Goal: Task Accomplishment & Management: Manage account settings

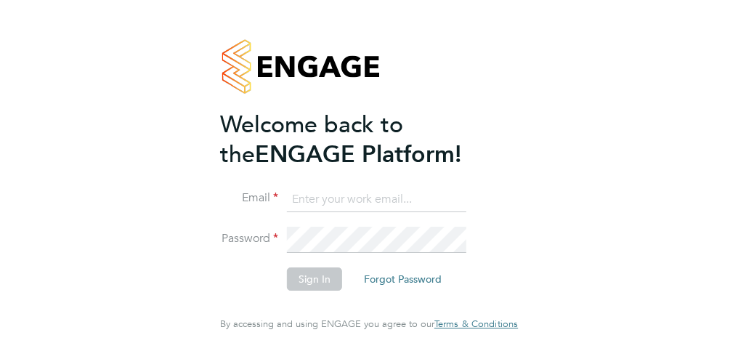
type input "[PERSON_NAME][EMAIL_ADDRESS][PERSON_NAME][DOMAIN_NAME]"
click at [314, 282] on button "Sign In" at bounding box center [314, 278] width 55 height 23
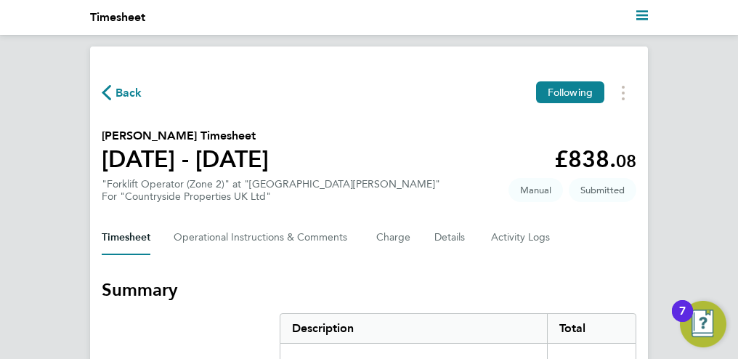
click at [105, 92] on icon "button" at bounding box center [106, 92] width 9 height 15
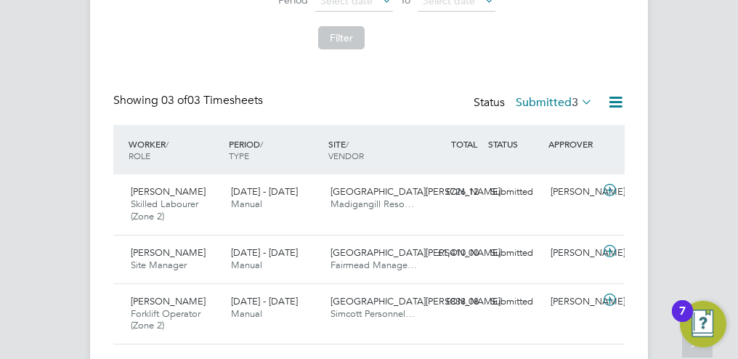
scroll to position [458, 0]
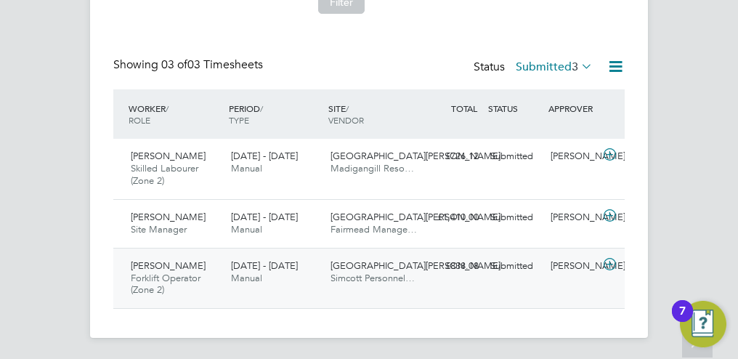
click at [154, 264] on span "[PERSON_NAME]" at bounding box center [168, 265] width 75 height 12
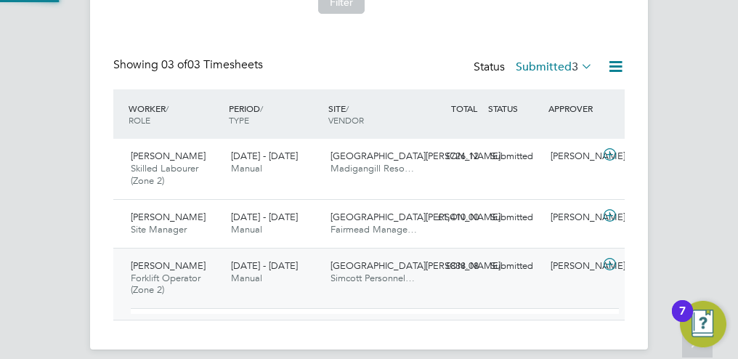
scroll to position [25, 111]
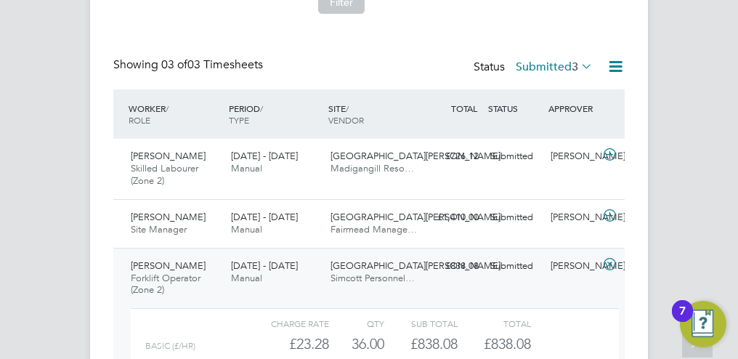
click at [684, 223] on div "Timesheets Client Config Vendor Site Position Timesheet ID Approved On Select d…" at bounding box center [369, 30] width 738 height 884
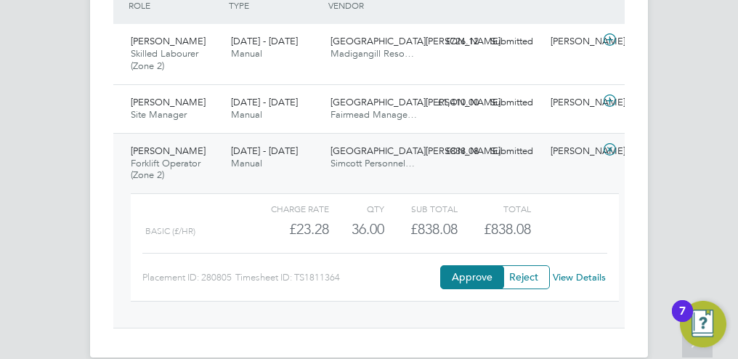
scroll to position [591, 0]
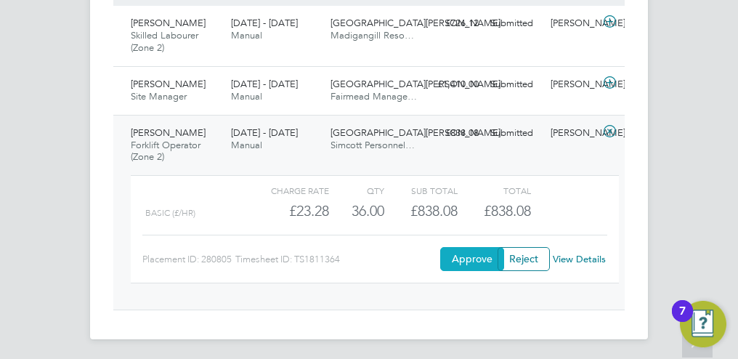
click at [473, 254] on button "Approve" at bounding box center [472, 258] width 64 height 23
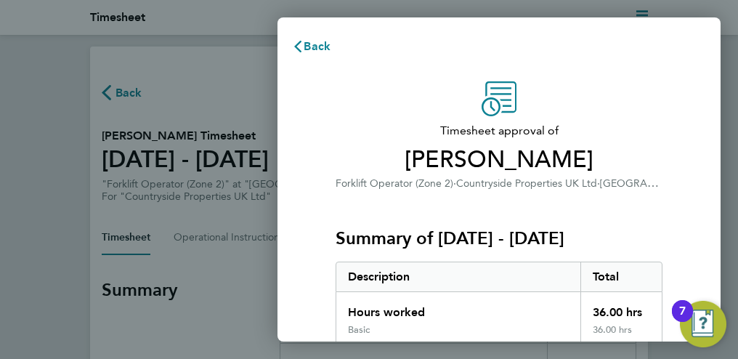
click at [721, 189] on div "Back Timesheet approval of [PERSON_NAME] Forklift Operator (Zone 2) · Countrysi…" at bounding box center [369, 179] width 738 height 359
click at [690, 190] on div "Timesheet approval of [PERSON_NAME] Forklift Operator (Zone 2) · Countryside Pr…" at bounding box center [498, 330] width 443 height 532
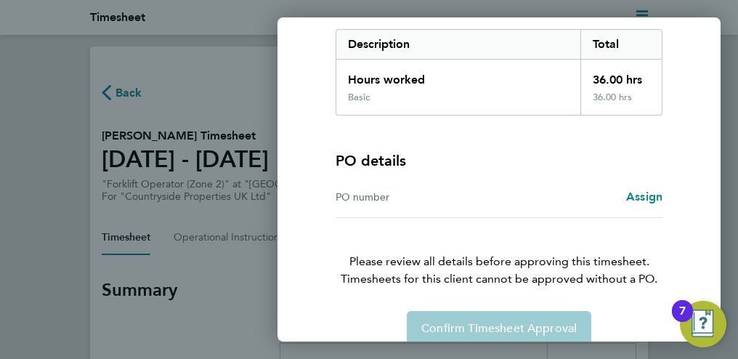
scroll to position [252, 0]
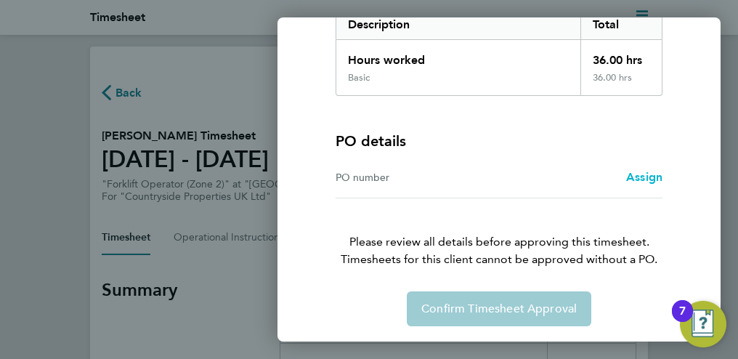
click at [648, 171] on span "Assign" at bounding box center [644, 177] width 36 height 14
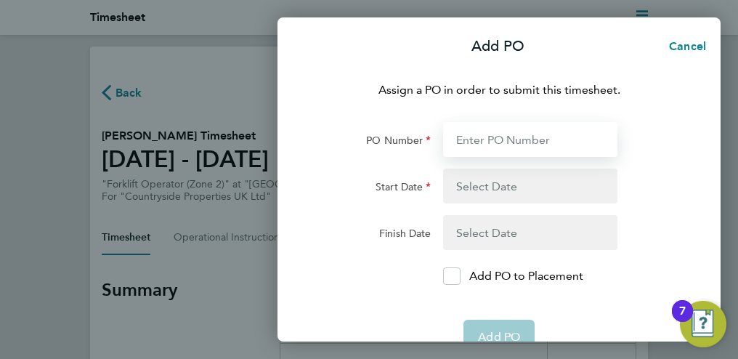
click at [520, 137] on input "PO Number" at bounding box center [530, 139] width 175 height 35
type input "M-EA002/00065"
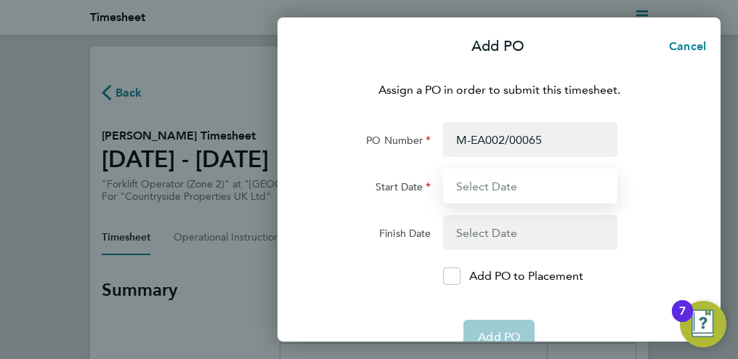
type input "[DATE]"
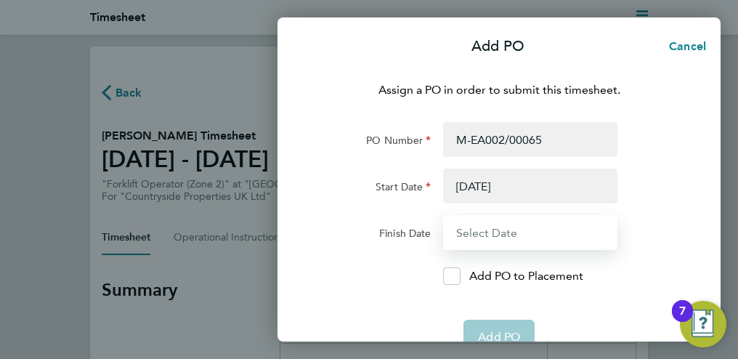
type input "[DATE]"
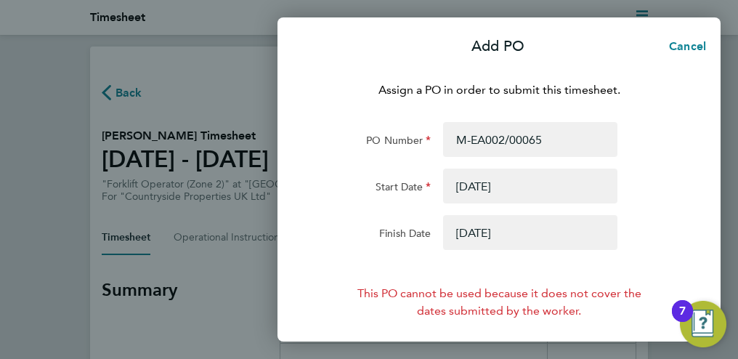
click at [468, 188] on button "button" at bounding box center [530, 185] width 175 height 35
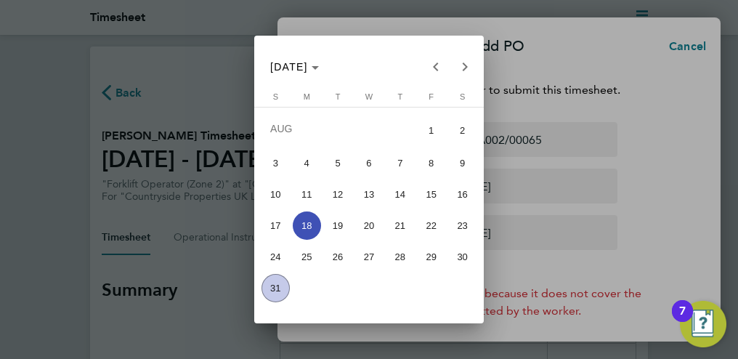
click at [307, 260] on span "25" at bounding box center [307, 257] width 28 height 28
type input "25 Aug 25"
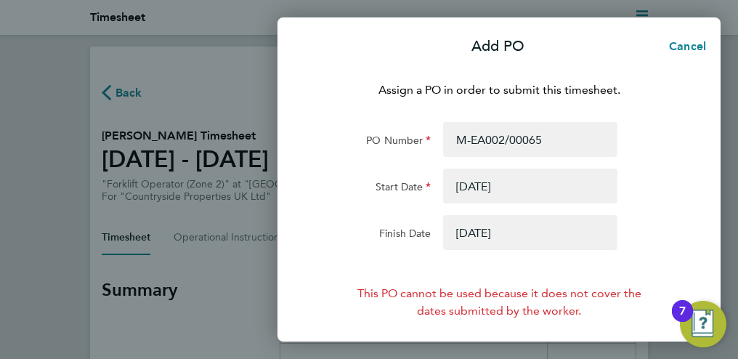
click at [471, 229] on button "button" at bounding box center [530, 232] width 175 height 35
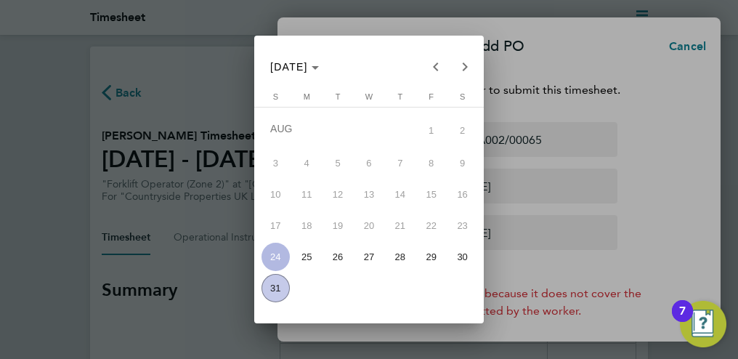
click at [276, 285] on span "31" at bounding box center [275, 288] width 28 height 28
type input "31 Aug 25"
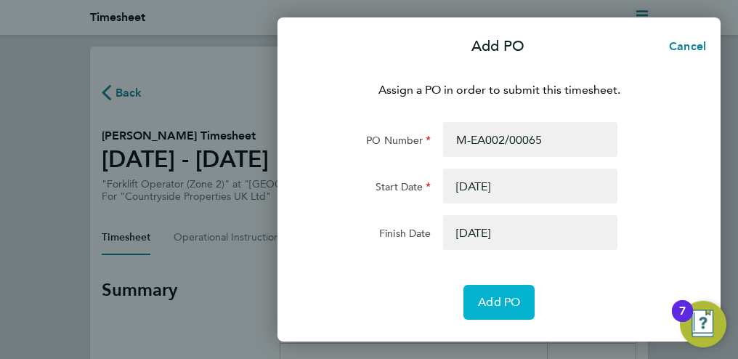
click at [499, 301] on span "Add PO" at bounding box center [499, 302] width 42 height 15
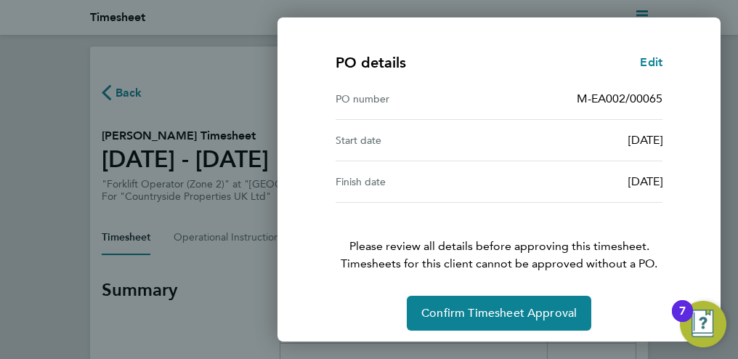
scroll to position [334, 0]
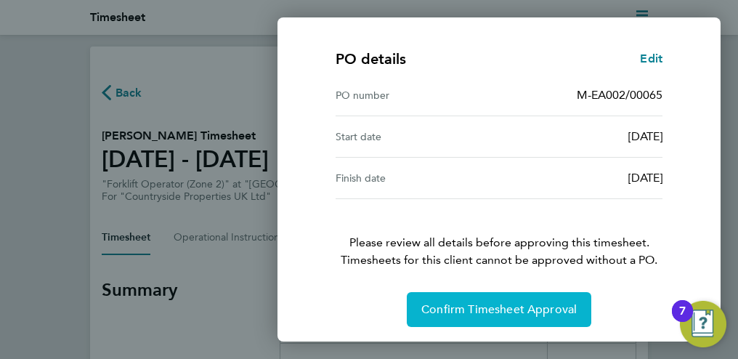
click at [501, 305] on span "Confirm Timesheet Approval" at bounding box center [498, 309] width 155 height 15
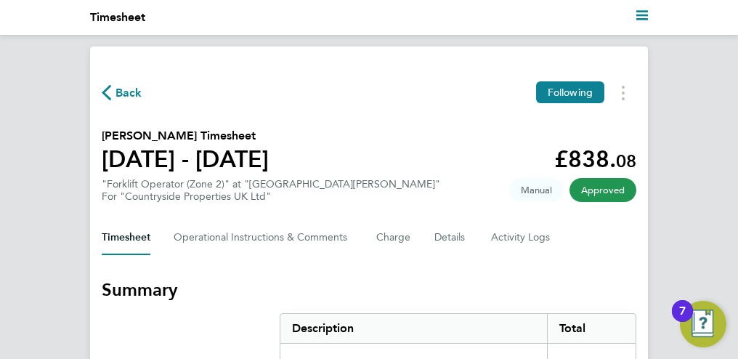
click at [124, 86] on span "Back" at bounding box center [128, 92] width 27 height 17
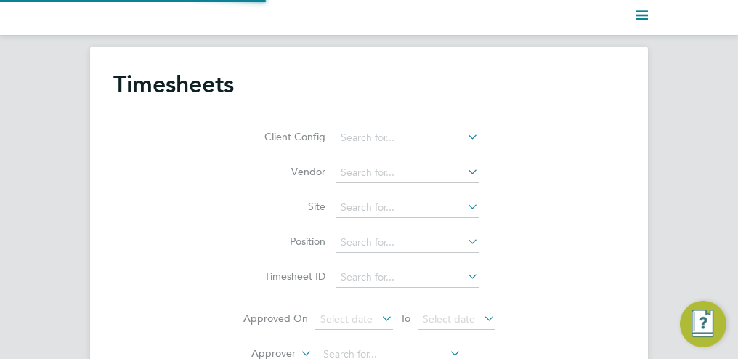
scroll to position [37, 100]
click at [617, 224] on div "Client Config Vendor Site Position Timesheet ID Approved On Select date To Sele…" at bounding box center [368, 296] width 511 height 366
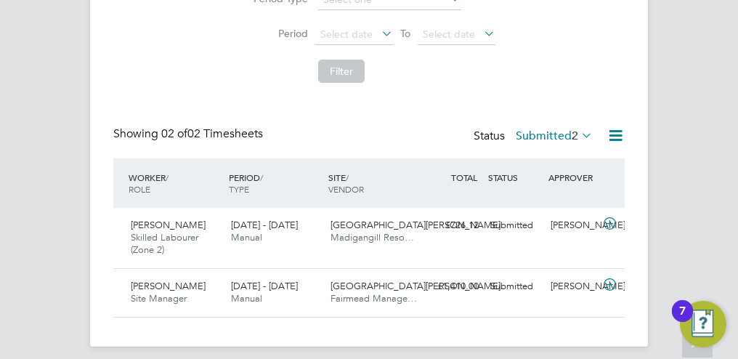
scroll to position [398, 0]
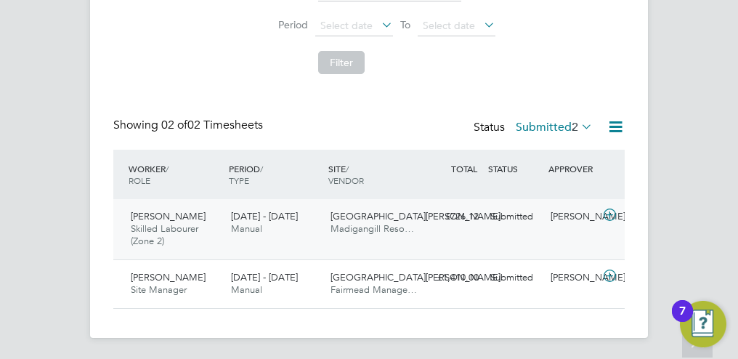
click at [166, 216] on span "Samuel Lowe" at bounding box center [168, 216] width 75 height 12
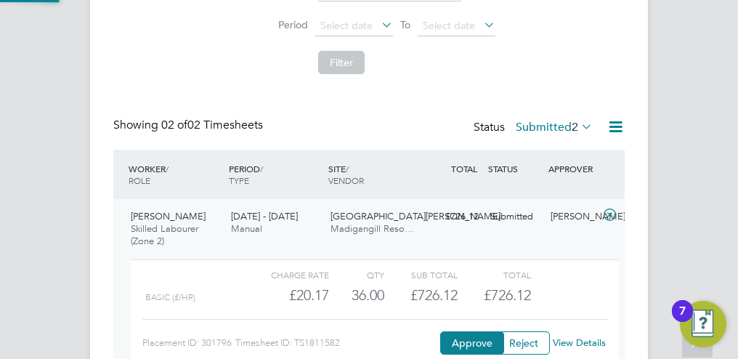
scroll to position [25, 111]
click at [460, 337] on button "Approve" at bounding box center [472, 342] width 64 height 23
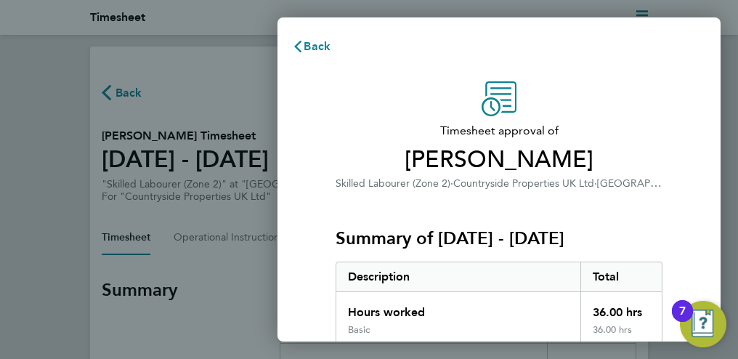
click at [654, 171] on span "[PERSON_NAME]" at bounding box center [499, 159] width 327 height 29
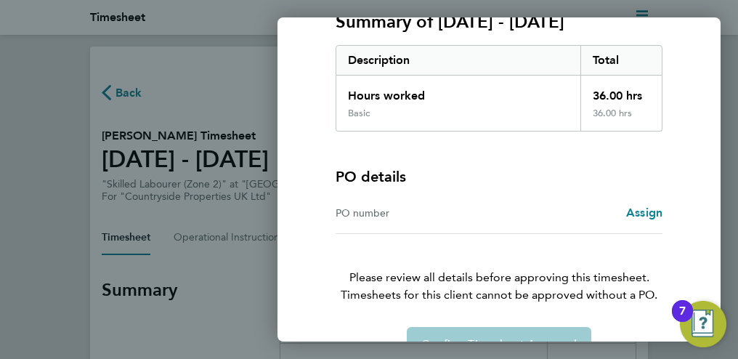
scroll to position [232, 0]
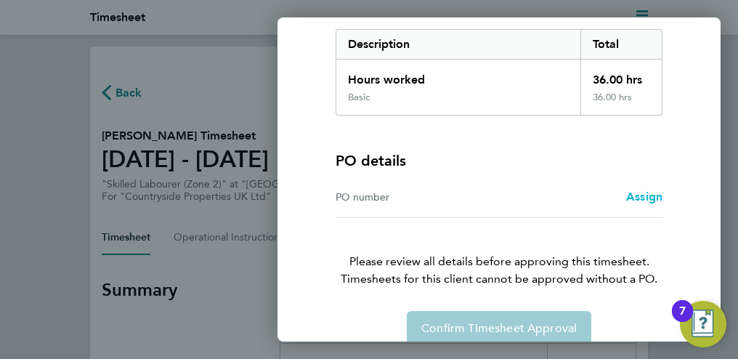
click at [638, 196] on span "Assign" at bounding box center [644, 197] width 36 height 14
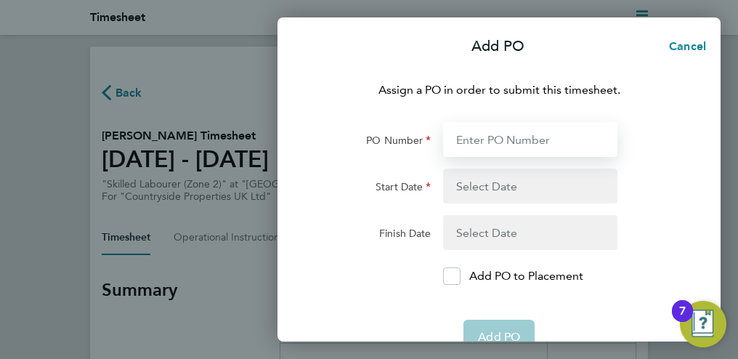
click at [516, 139] on input "PO Number" at bounding box center [530, 139] width 175 height 35
type input "M-EA002/00065"
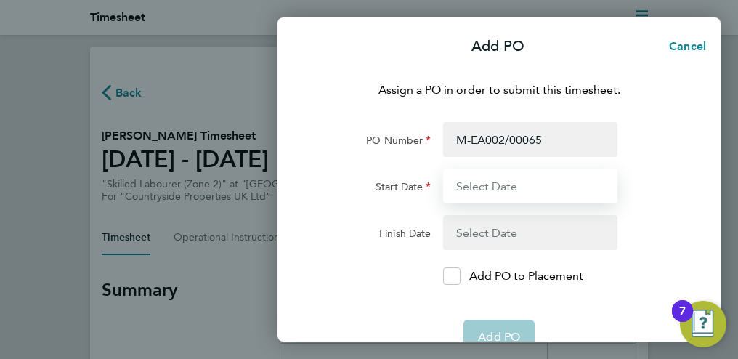
type input "[DATE]"
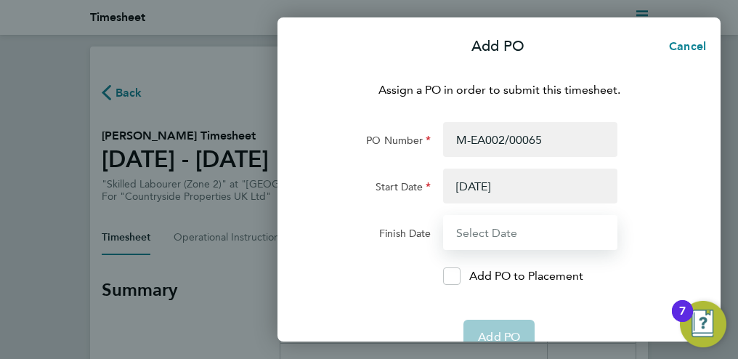
type input "[DATE]"
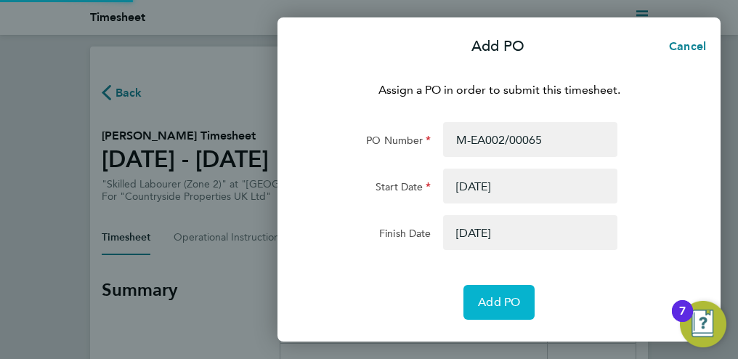
click at [492, 303] on span "Add PO" at bounding box center [499, 302] width 42 height 15
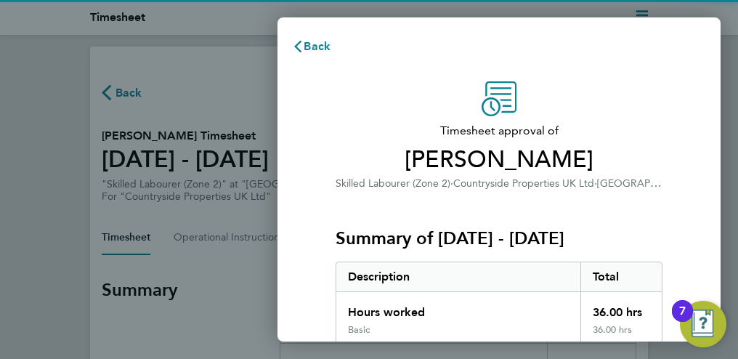
click at [561, 299] on div "Hours worked" at bounding box center [458, 308] width 244 height 32
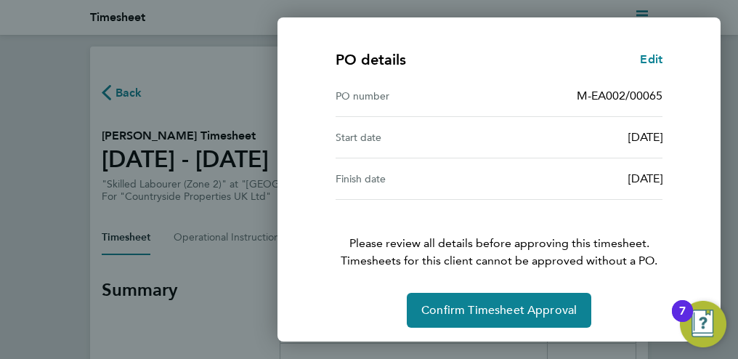
scroll to position [334, 0]
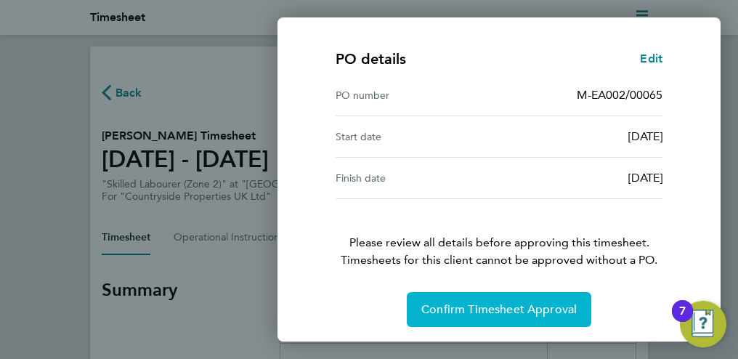
click at [537, 309] on span "Confirm Timesheet Approval" at bounding box center [498, 309] width 155 height 15
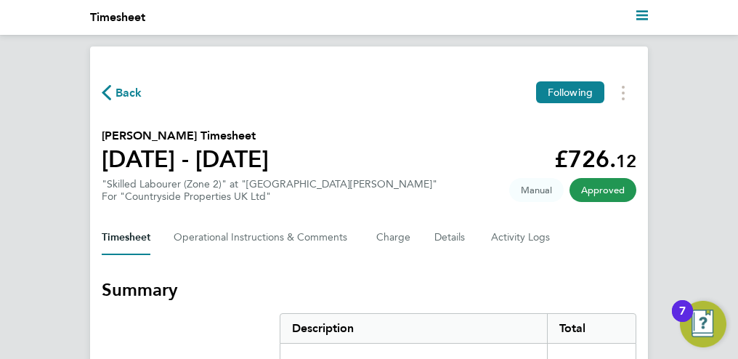
click at [121, 94] on span "Back" at bounding box center [128, 92] width 27 height 17
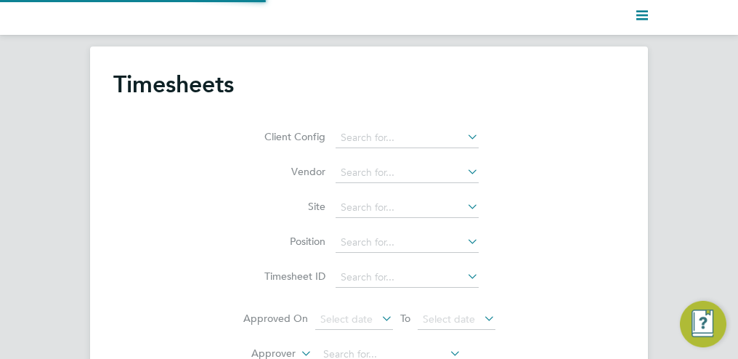
scroll to position [37, 100]
click at [352, 155] on li "Vendor" at bounding box center [369, 172] width 255 height 35
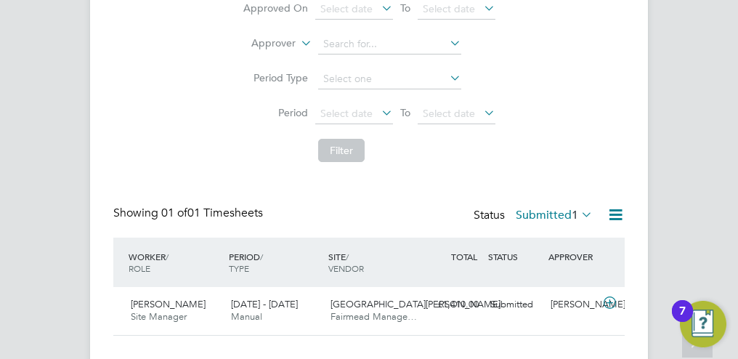
scroll to position [338, 0]
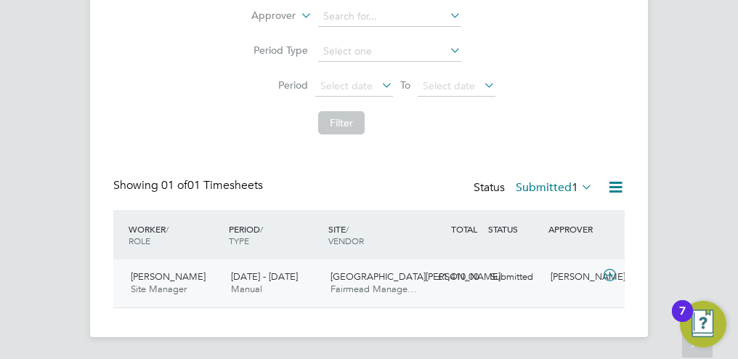
click at [164, 279] on span "[PERSON_NAME]" at bounding box center [168, 276] width 75 height 12
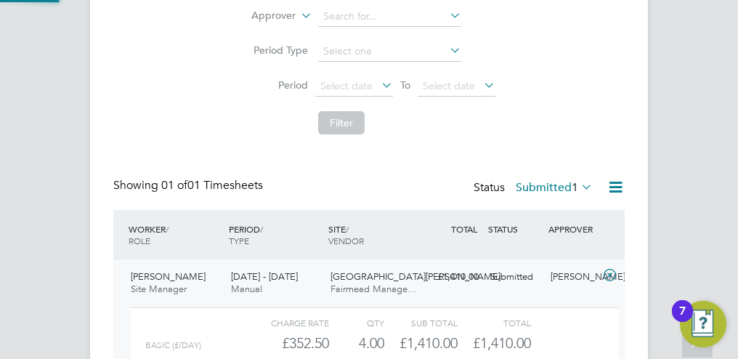
scroll to position [25, 111]
click at [409, 322] on div "Sub Total" at bounding box center [420, 322] width 73 height 17
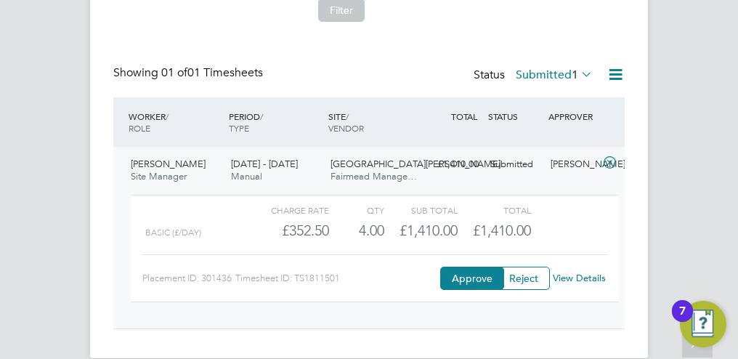
scroll to position [454, 0]
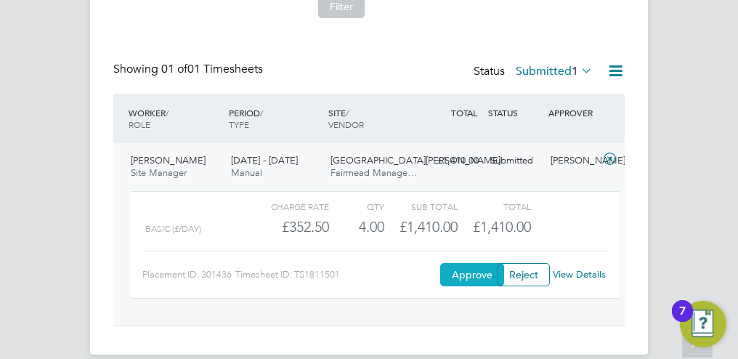
click at [461, 272] on button "Approve" at bounding box center [472, 274] width 64 height 23
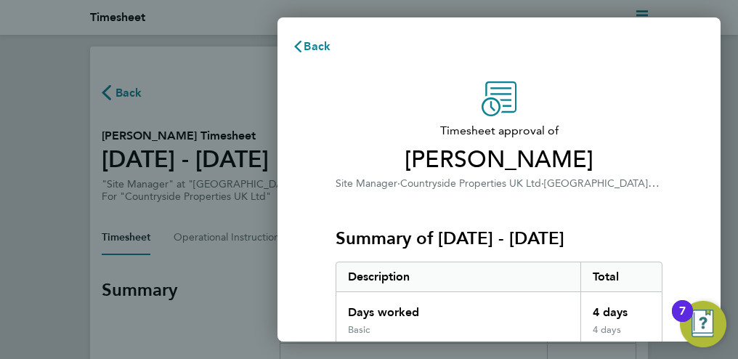
click at [658, 194] on div "Summary of [DATE] - [DATE] Description Total Days worked 4 days Basic 4 days" at bounding box center [499, 270] width 327 height 156
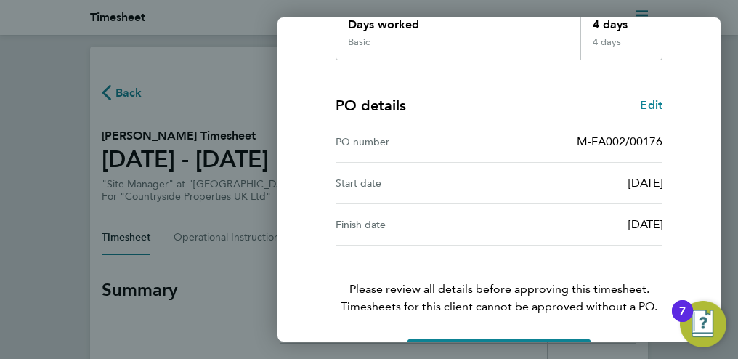
scroll to position [290, 0]
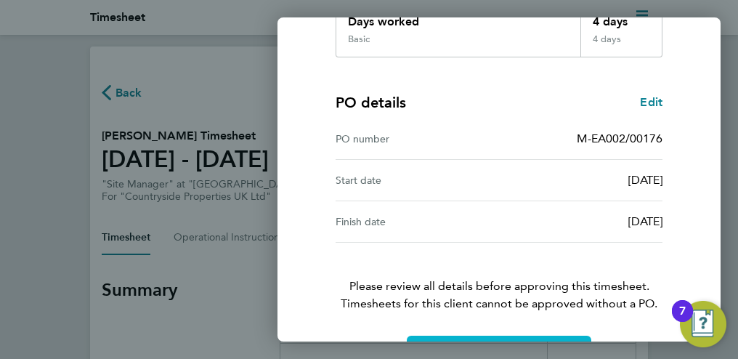
click at [516, 338] on button "Confirm Timesheet Approval" at bounding box center [499, 353] width 184 height 35
